Goal: Transaction & Acquisition: Subscribe to service/newsletter

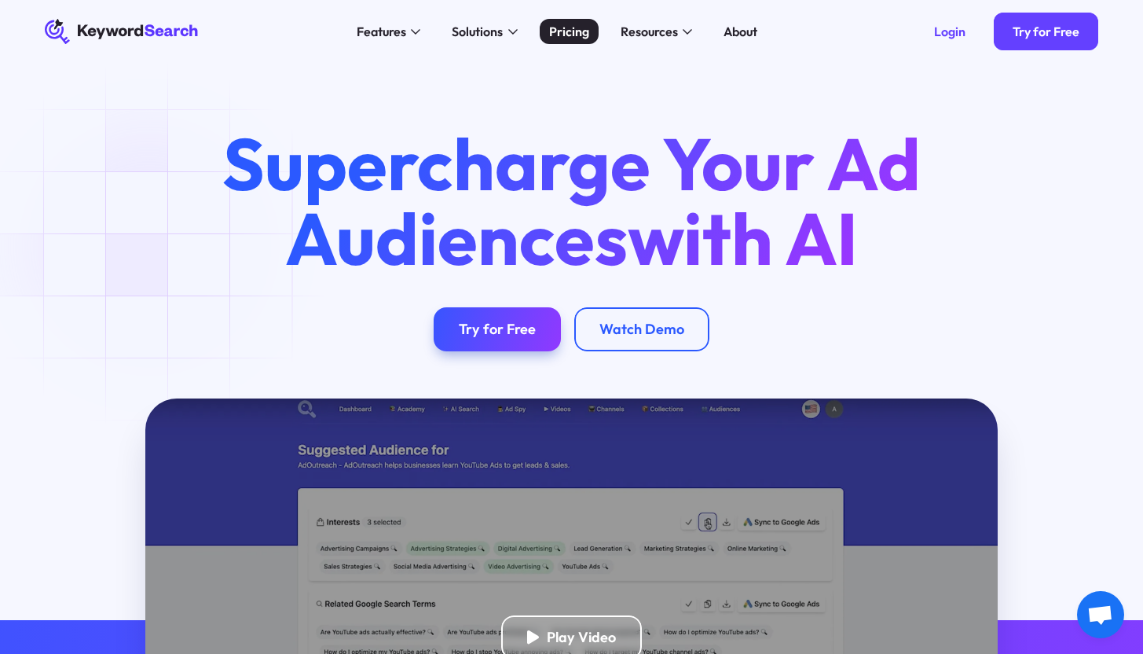
click at [580, 26] on div "Pricing" at bounding box center [569, 31] width 40 height 19
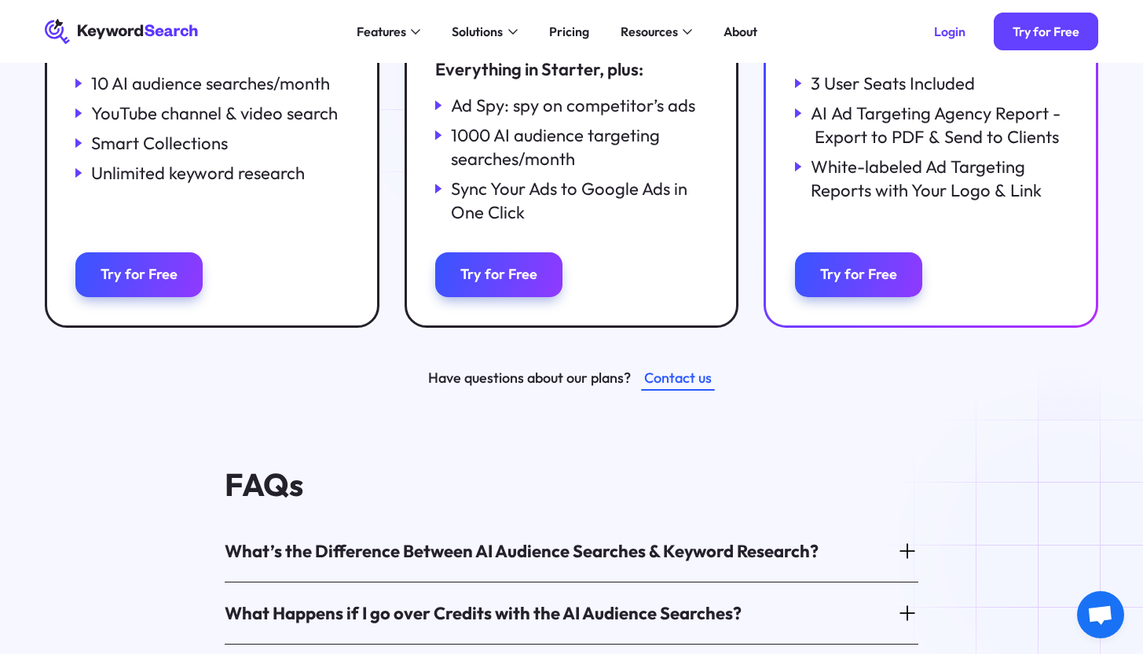
scroll to position [478, 0]
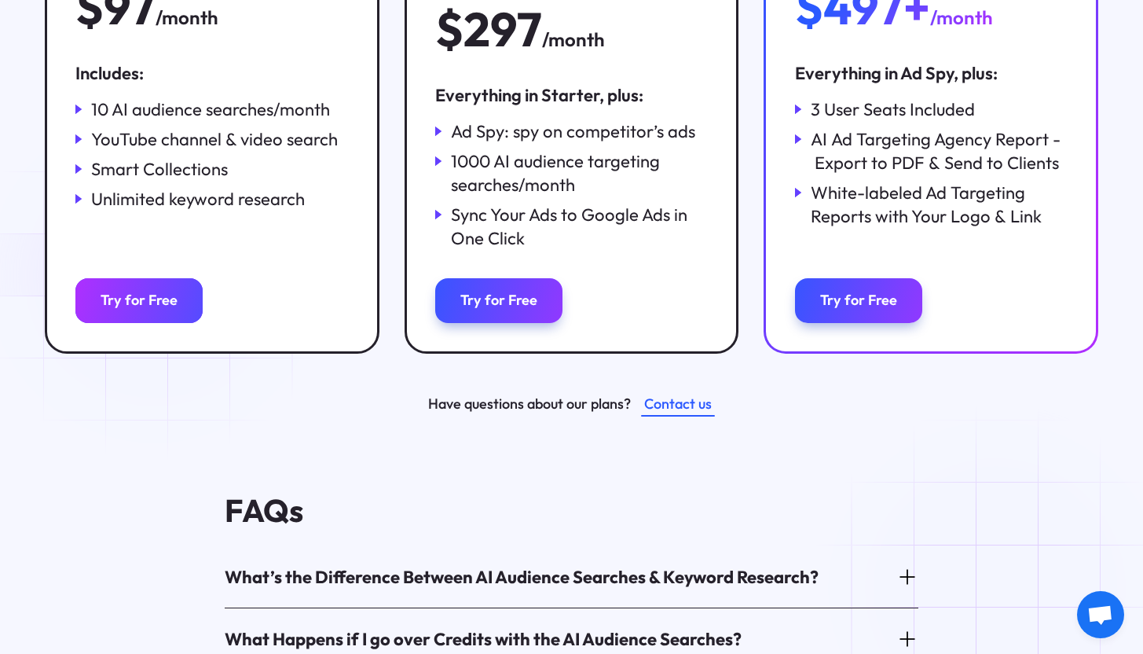
click at [156, 292] on div "Try for Free" at bounding box center [139, 301] width 77 height 18
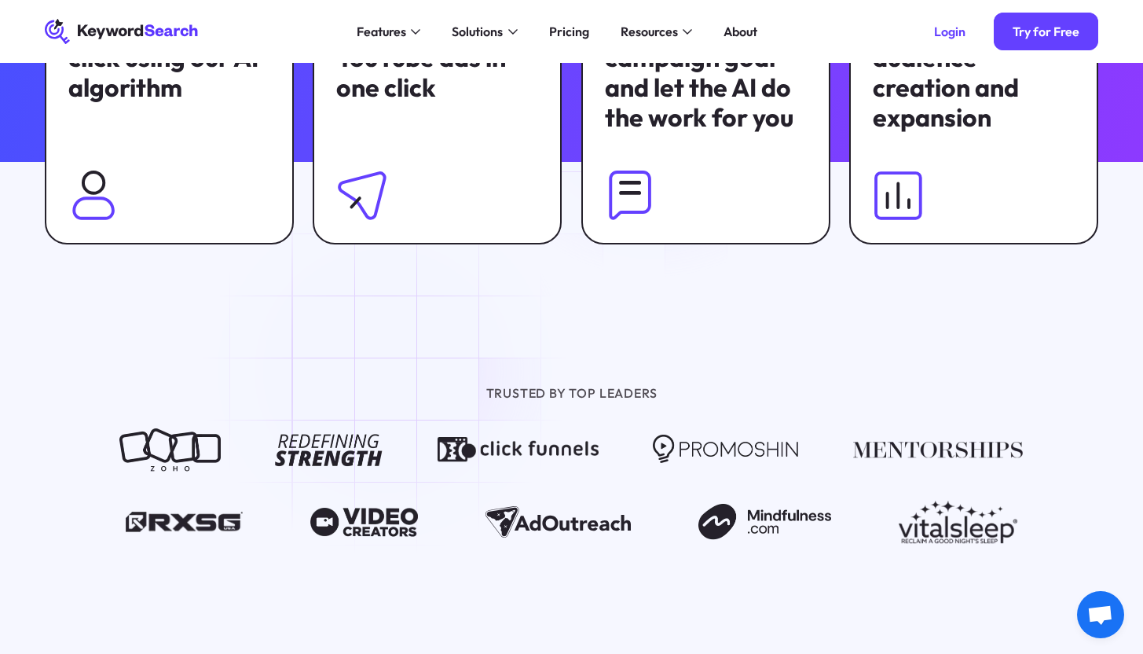
scroll to position [864, 0]
